Goal: Task Accomplishment & Management: Manage account settings

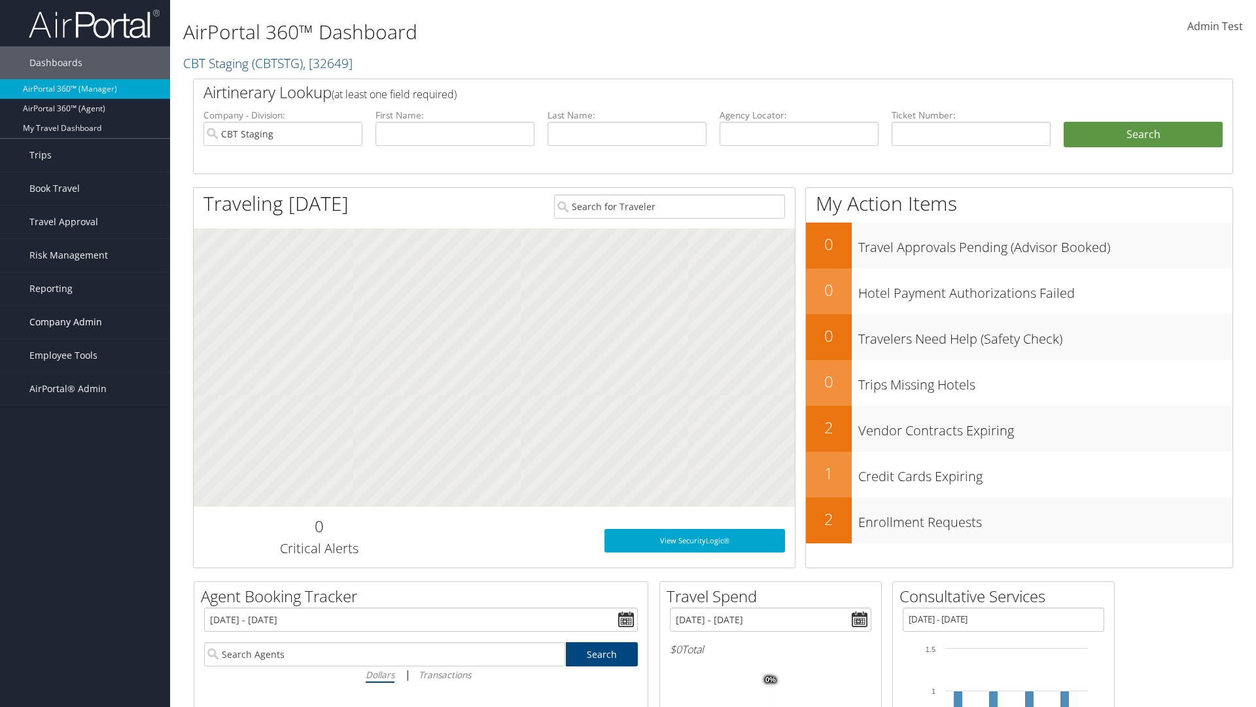
click at [85, 322] on span "Company Admin" at bounding box center [65, 322] width 73 height 33
click at [0, 0] on link "People" at bounding box center [0, 0] width 0 height 0
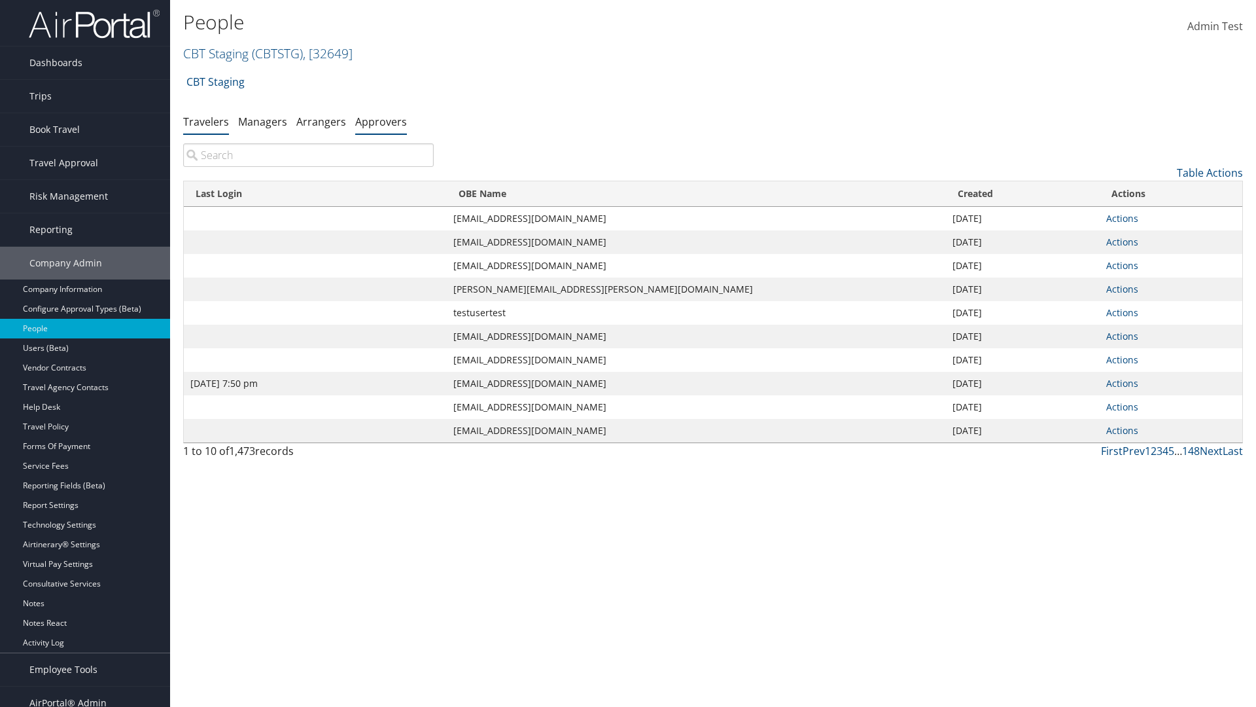
click at [381, 121] on link "Approvers" at bounding box center [381, 122] width 52 height 14
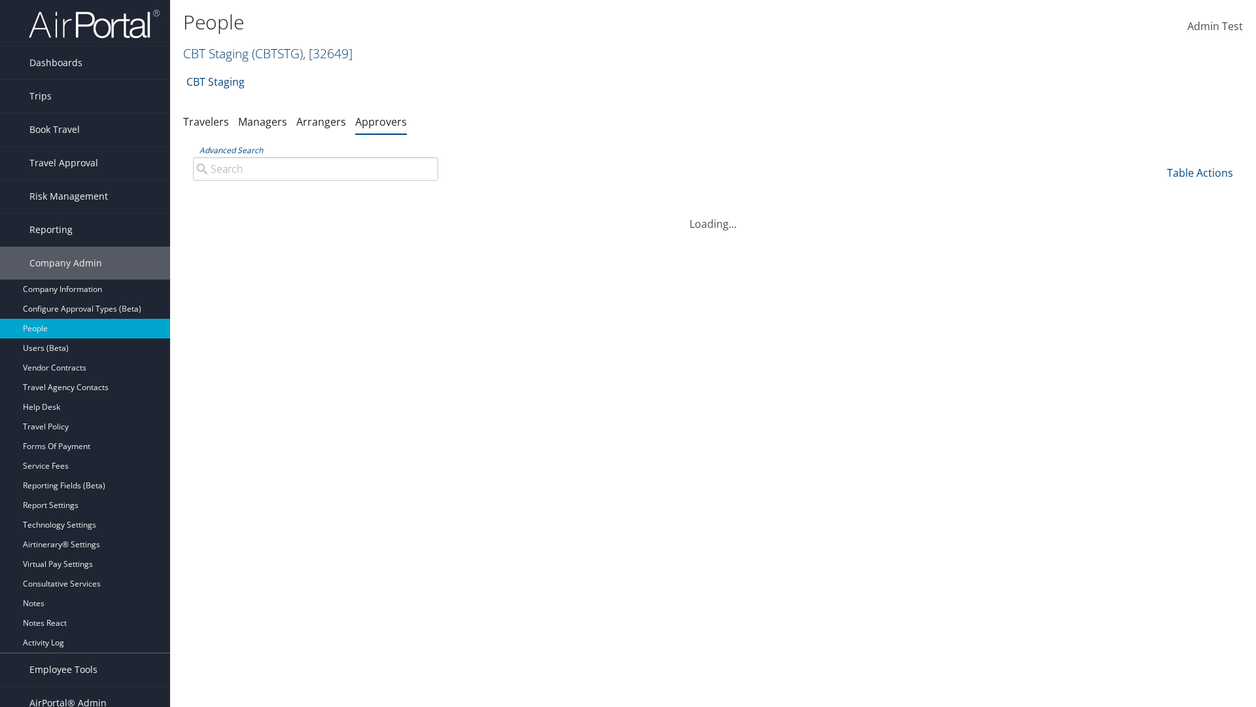
click at [216, 53] on link "CBT Staging ( CBTSTG ) , [ 32649 ]" at bounding box center [267, 53] width 169 height 18
click at [0, 0] on input "search" at bounding box center [0, 0] width 0 height 0
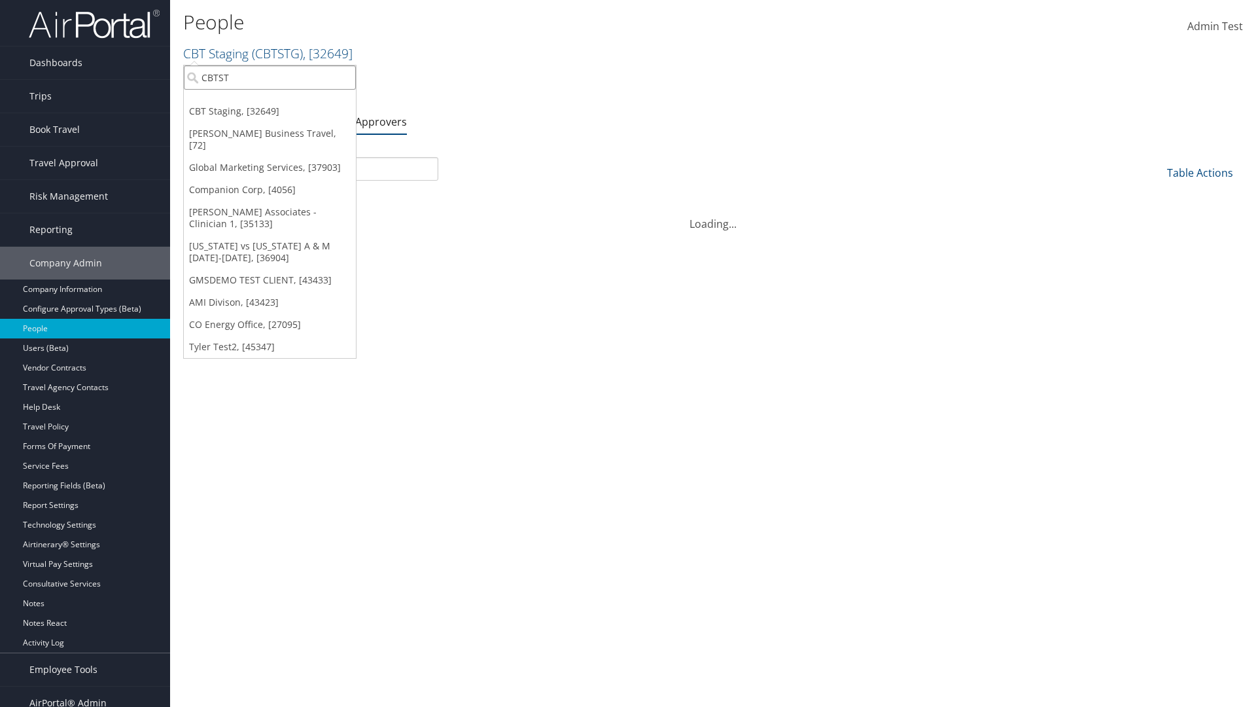
type input "CBTSTG"
click at [270, 101] on div "CBT Staging (CBTSTG), [32649]" at bounding box center [270, 102] width 186 height 12
